Goal: Information Seeking & Learning: Learn about a topic

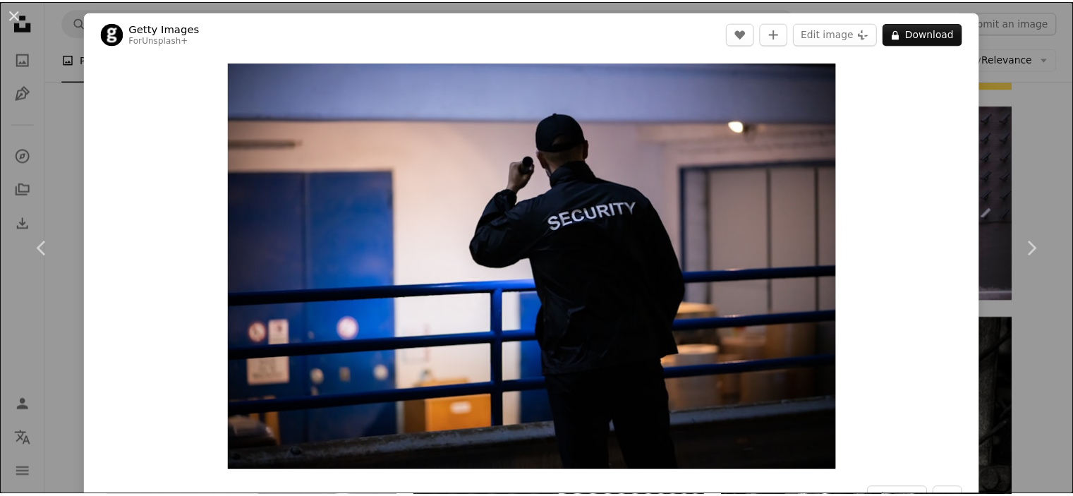
scroll to position [1552, 0]
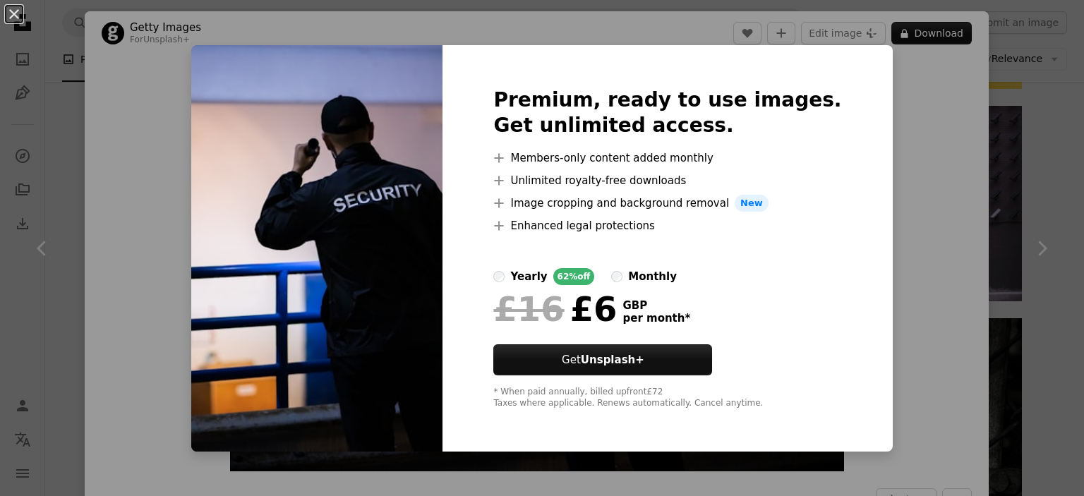
click at [875, 171] on div "An X shape Premium, ready to use images. Get unlimited access. A plus sign Memb…" at bounding box center [542, 248] width 1084 height 496
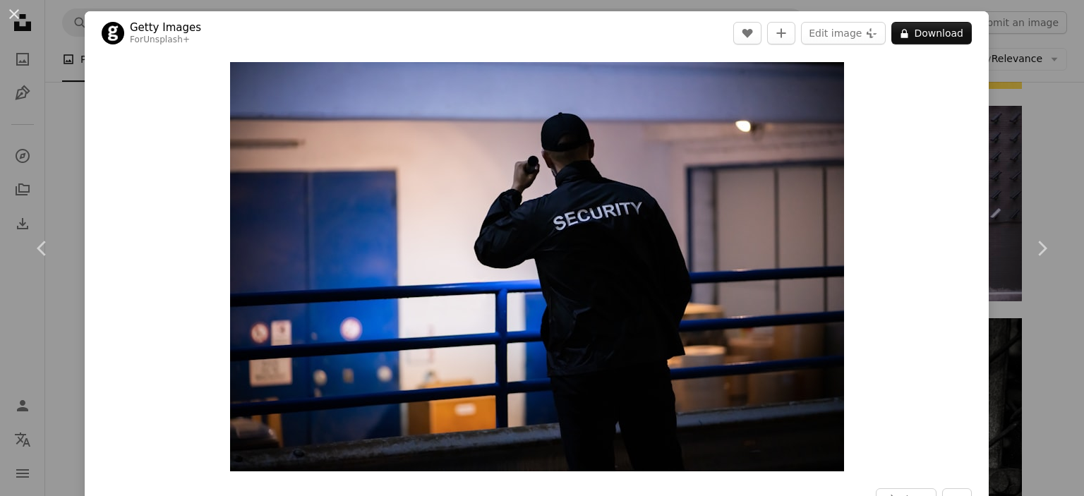
click at [1022, 104] on div "An X shape Chevron left Chevron right Getty Images For Unsplash+ A heart A plus…" at bounding box center [542, 248] width 1084 height 496
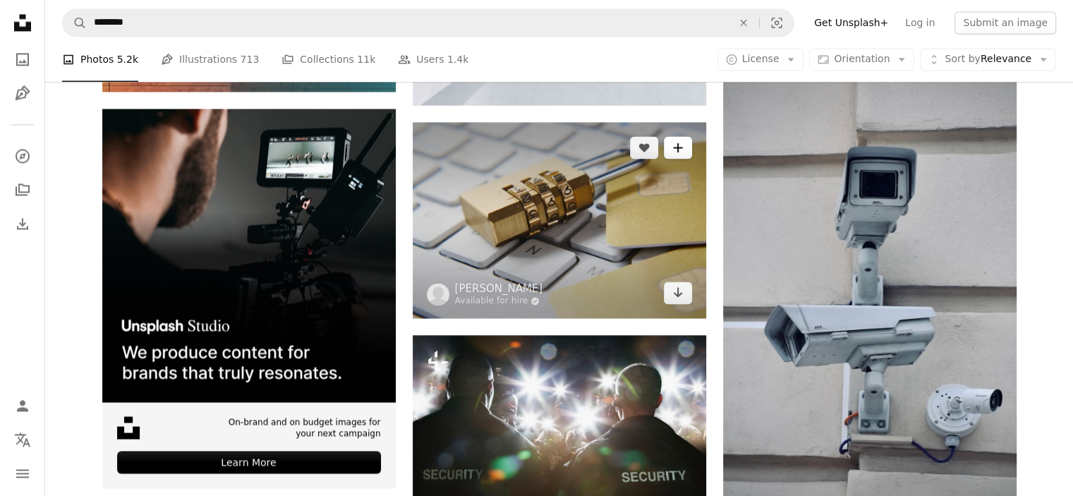
scroll to position [2399, 0]
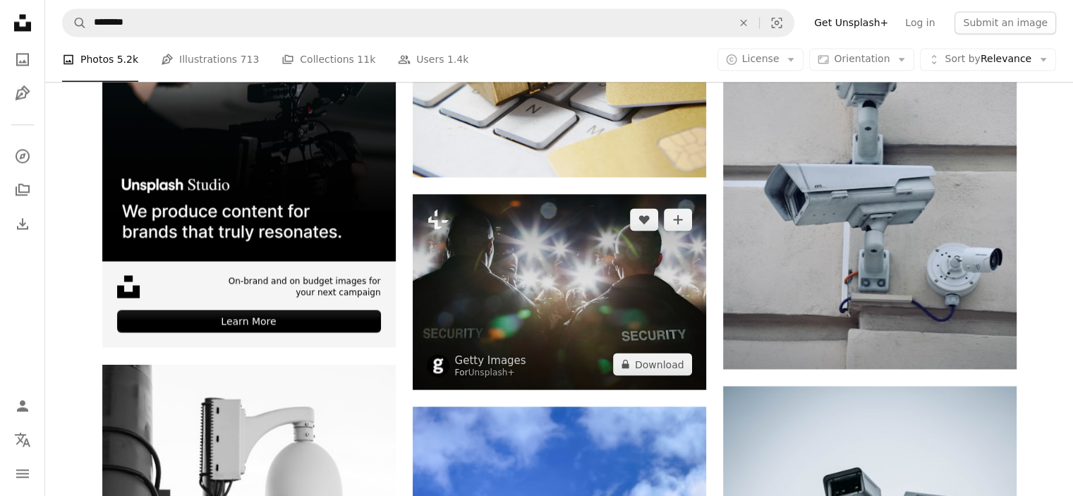
click at [657, 309] on img at bounding box center [560, 291] width 294 height 195
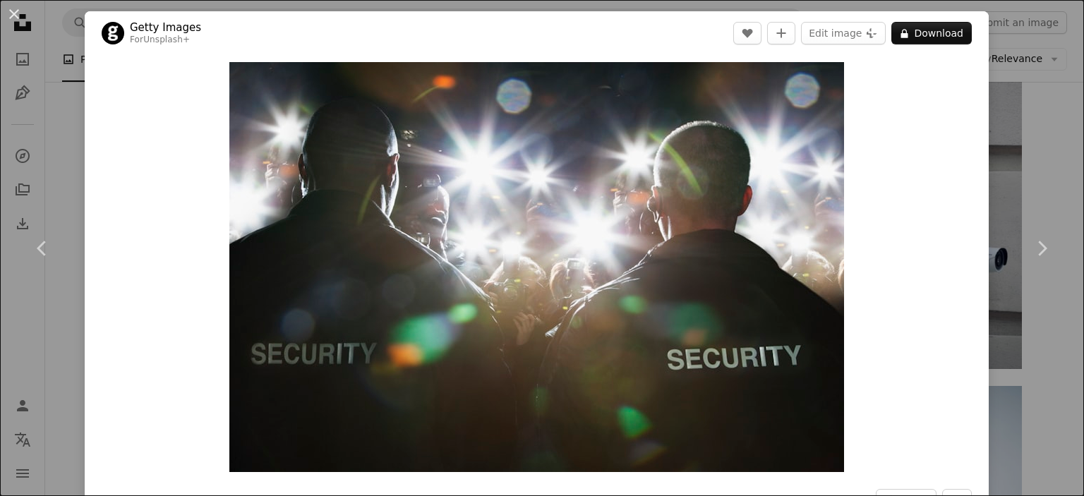
click at [1045, 387] on div "An X shape Chevron left Chevron right Getty Images For Unsplash+ A heart A plus…" at bounding box center [542, 248] width 1084 height 496
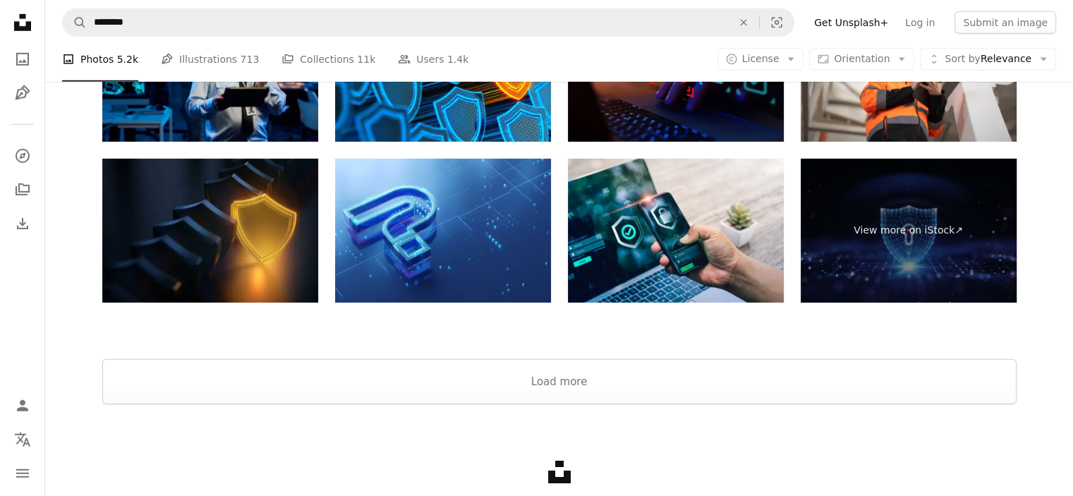
scroll to position [4360, 0]
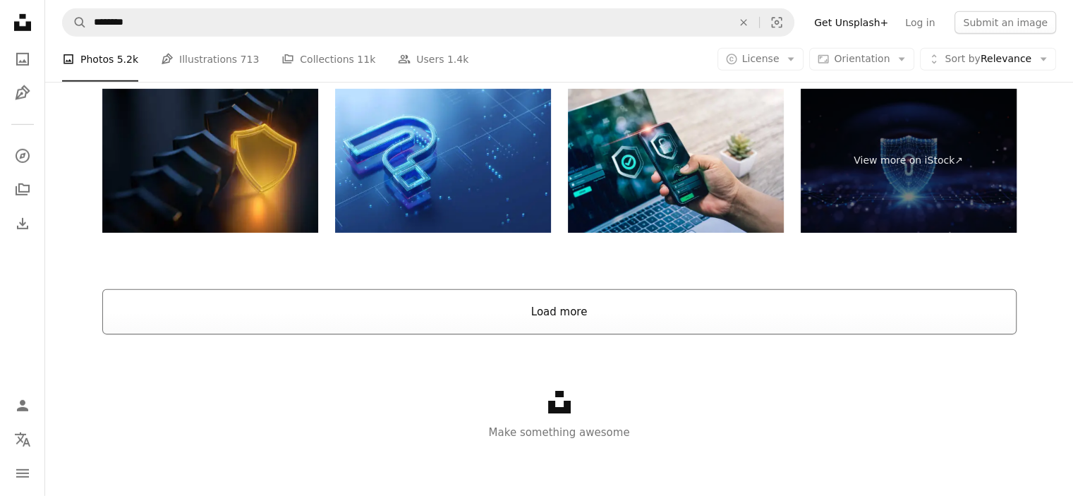
click at [679, 298] on button "Load more" at bounding box center [559, 311] width 914 height 45
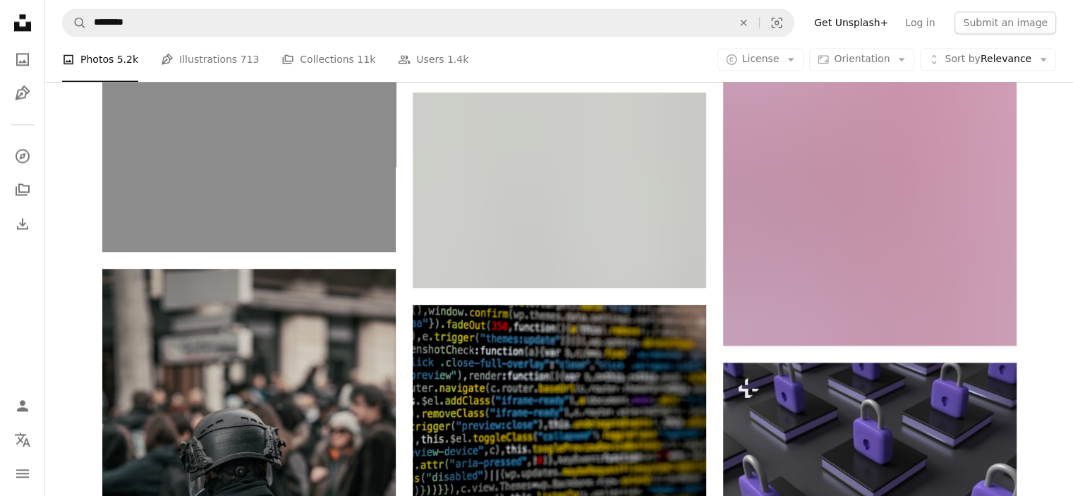
scroll to position [17960, 0]
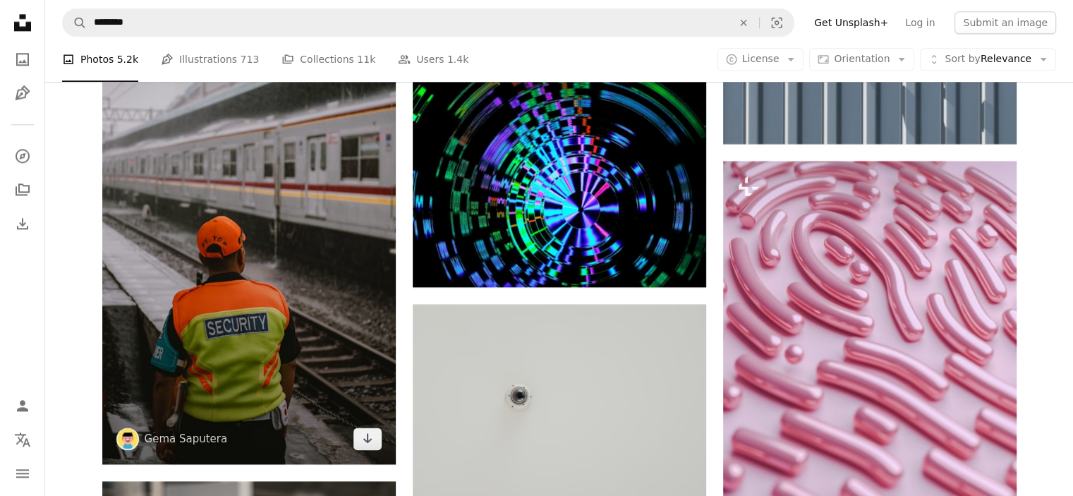
click at [240, 219] on img at bounding box center [249, 203] width 294 height 522
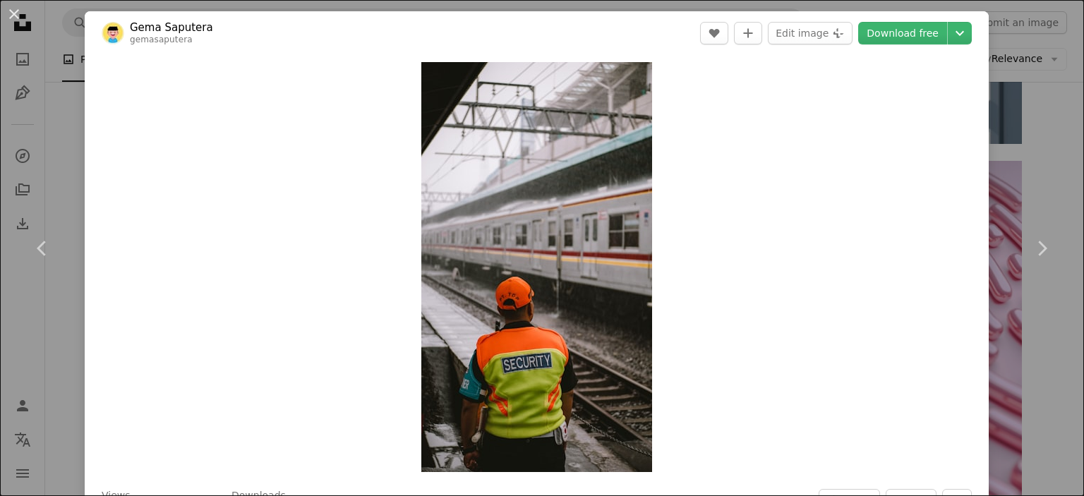
drag, startPoint x: 72, startPoint y: 165, endPoint x: 96, endPoint y: 157, distance: 25.2
click at [72, 165] on div "An X shape Chevron left Chevron right [PERSON_NAME] gemasaputera A heart A plus…" at bounding box center [542, 248] width 1084 height 496
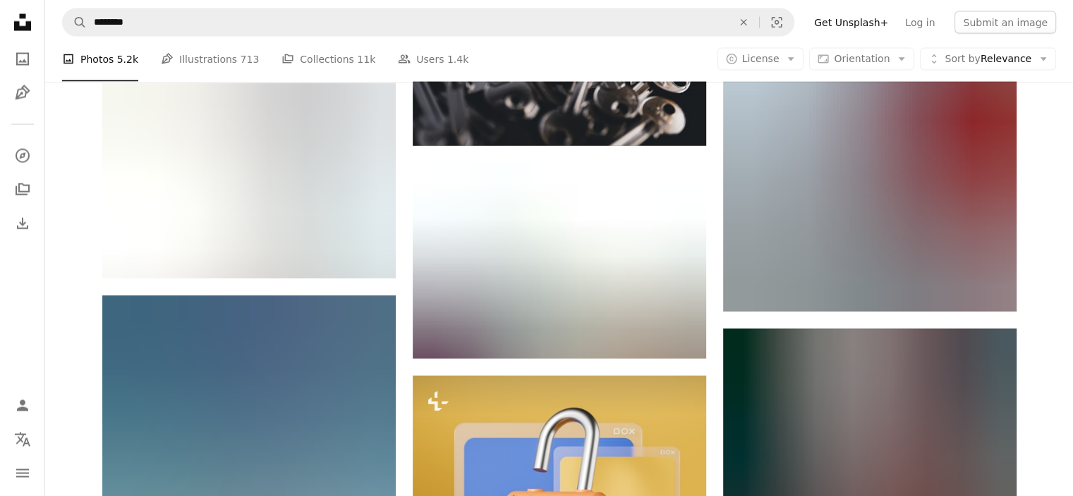
scroll to position [52321, 0]
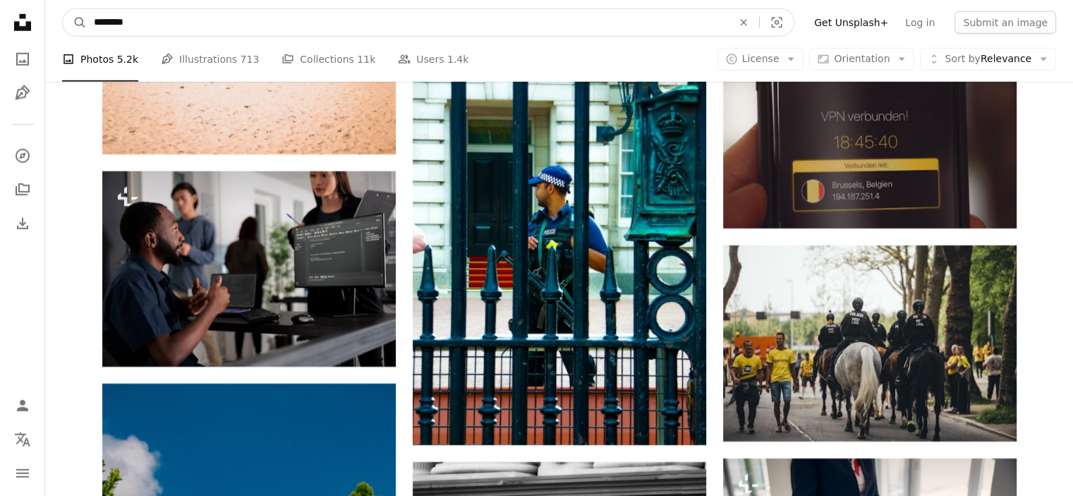
click at [239, 33] on input "********" at bounding box center [407, 22] width 641 height 27
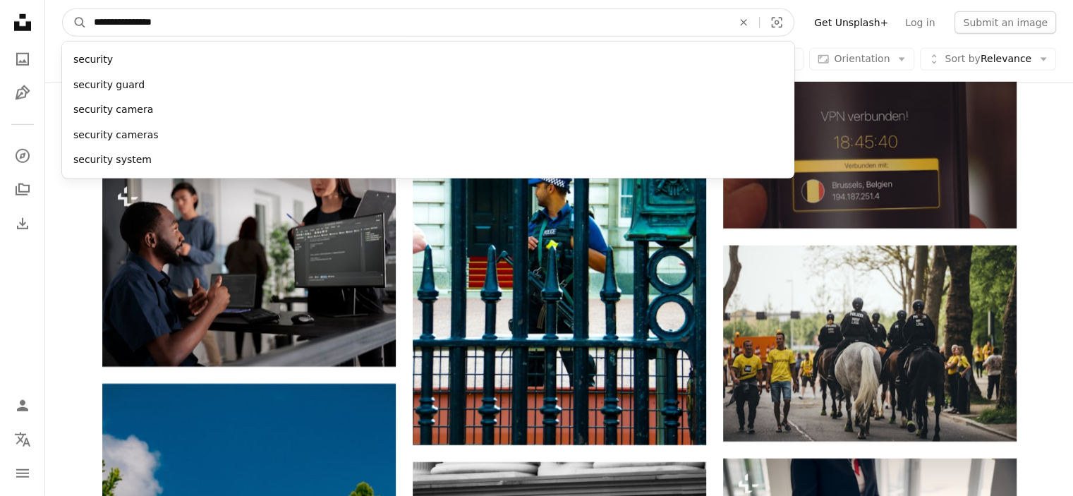
type input "**********"
click at [63, 9] on button "A magnifying glass" at bounding box center [75, 22] width 24 height 27
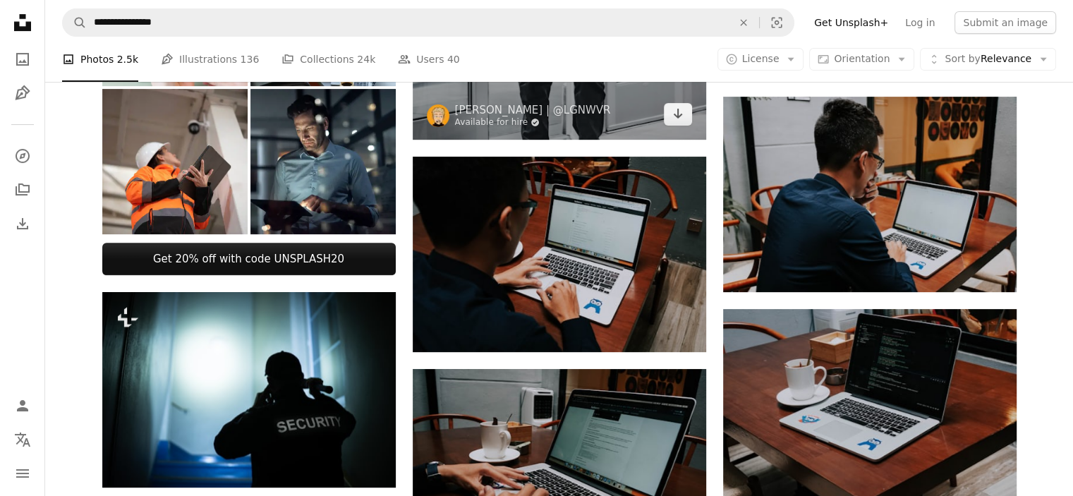
scroll to position [635, 0]
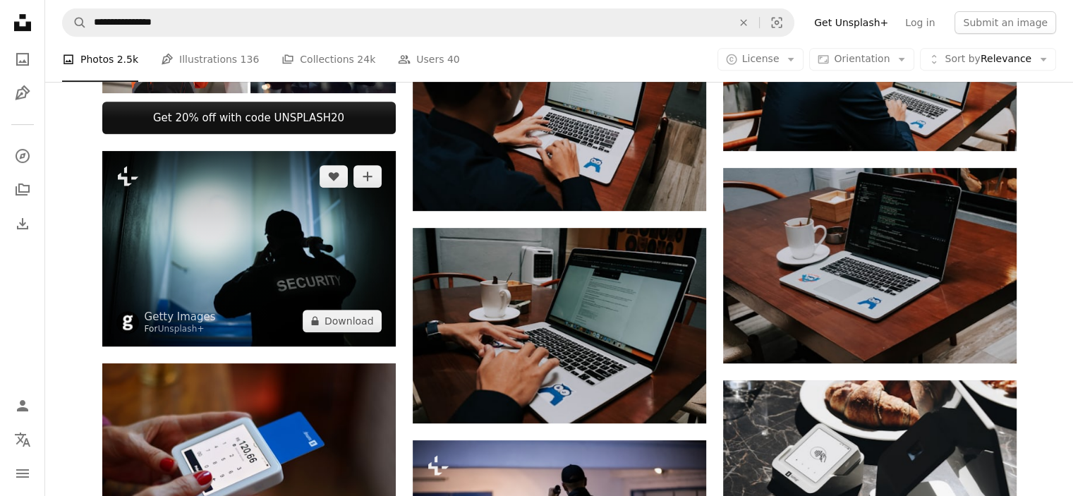
click at [271, 213] on img at bounding box center [249, 248] width 294 height 195
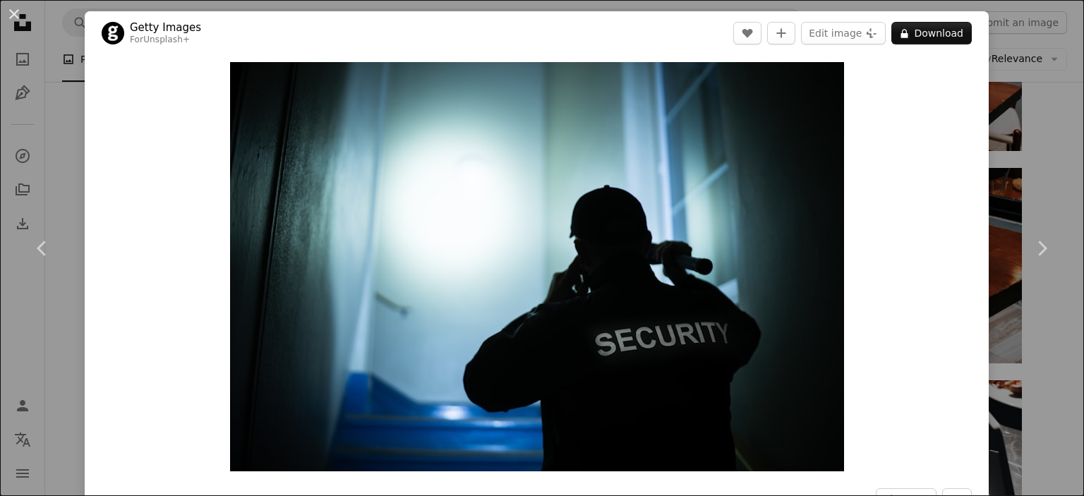
click at [1048, 116] on div "An X shape Chevron left Chevron right Getty Images For Unsplash+ A heart A plus…" at bounding box center [542, 248] width 1084 height 496
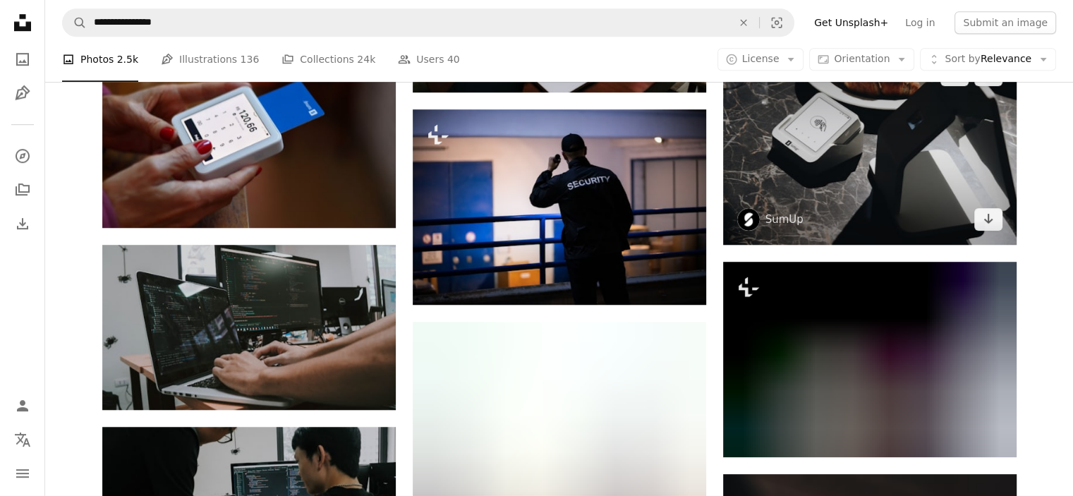
scroll to position [1199, 0]
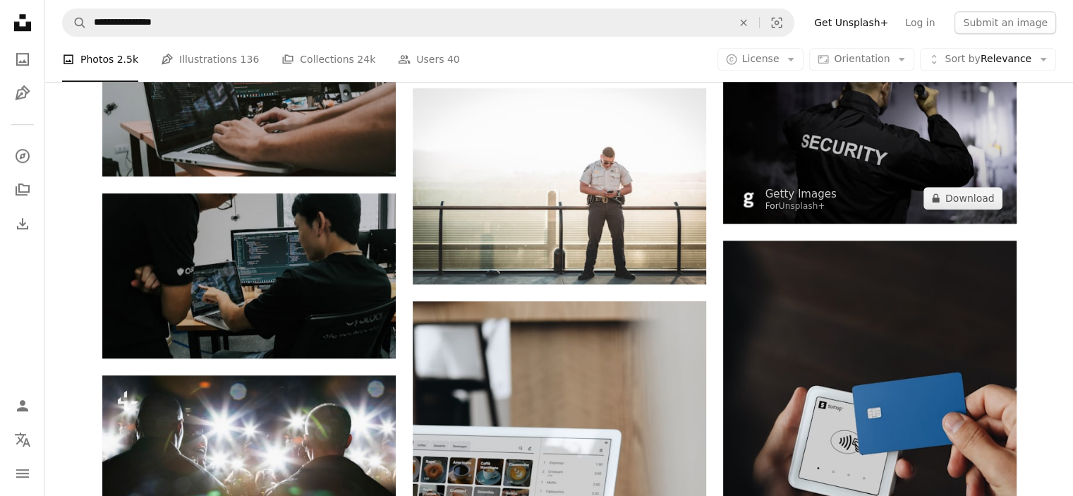
click at [830, 131] on img at bounding box center [870, 125] width 294 height 195
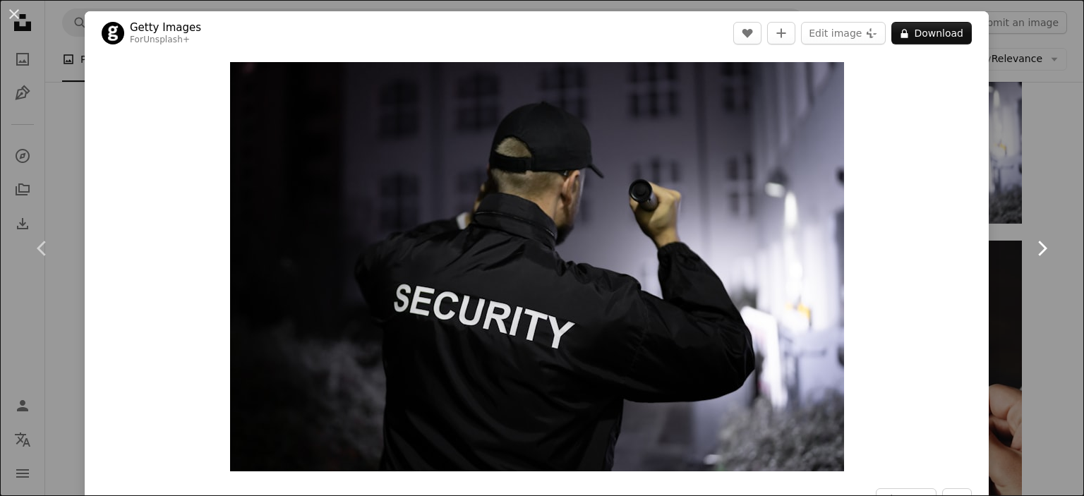
click at [1047, 194] on link "Chevron right" at bounding box center [1041, 248] width 85 height 135
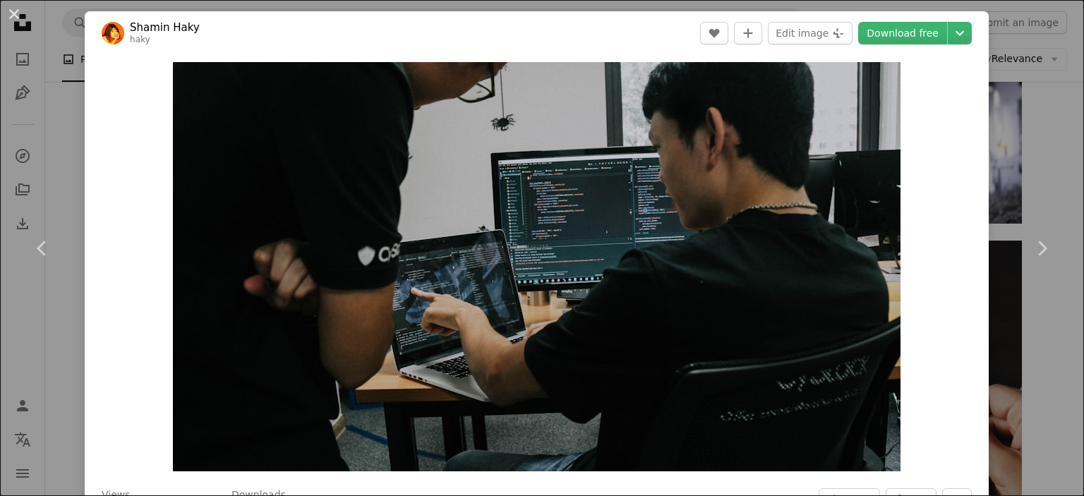
click at [1039, 120] on div "An X shape Chevron left Chevron right [PERSON_NAME] A heart A plus sign Edit im…" at bounding box center [542, 248] width 1084 height 496
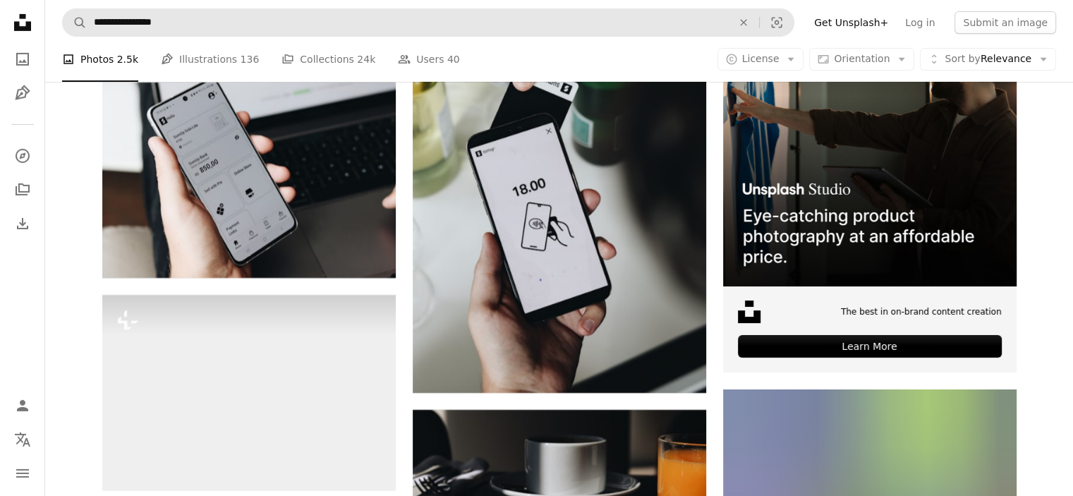
scroll to position [5151, 0]
